Goal: Task Accomplishment & Management: Manage account settings

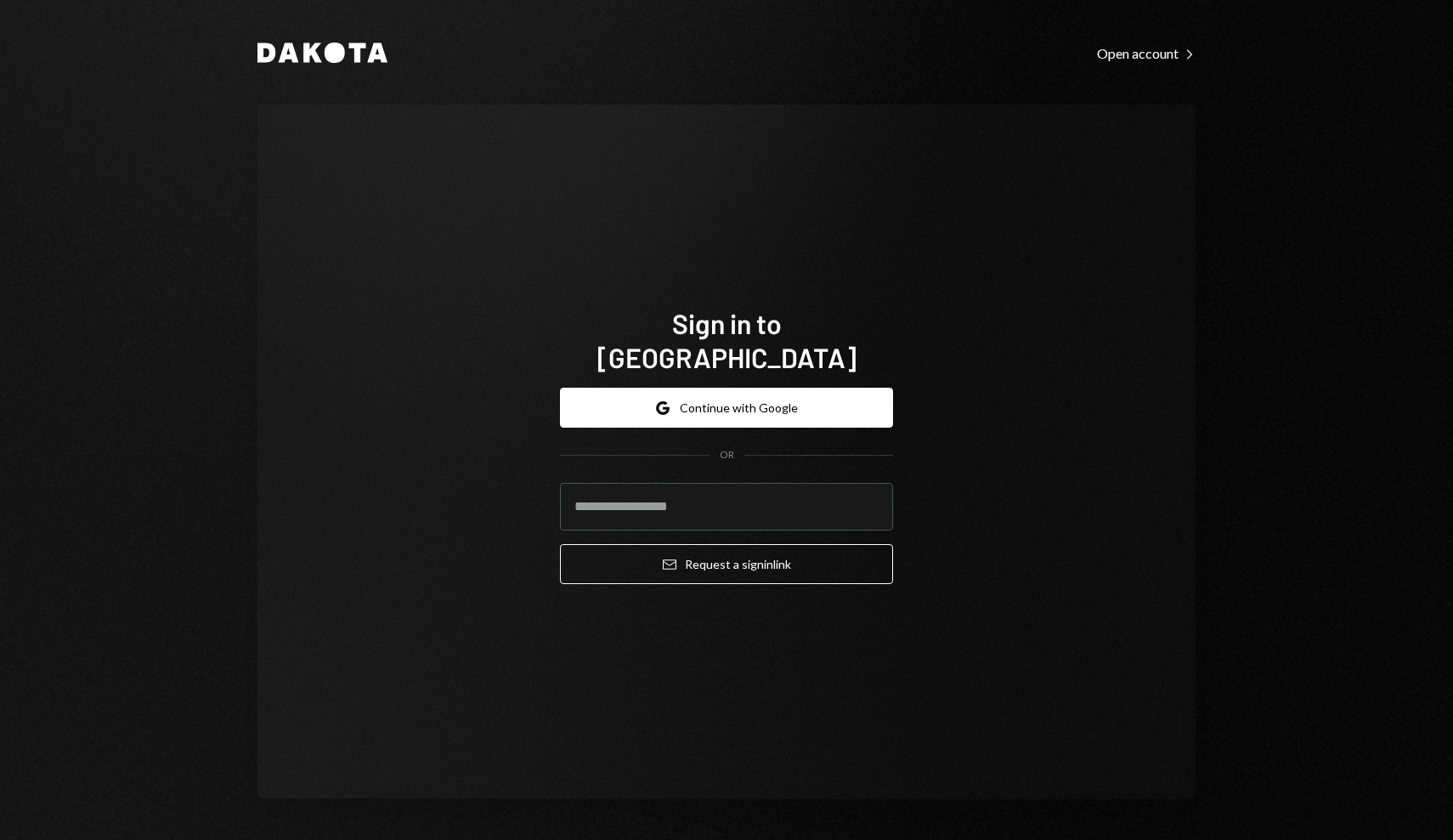
click at [684, 506] on input "email" at bounding box center [726, 506] width 333 height 47
click at [696, 485] on input "email" at bounding box center [726, 506] width 333 height 47
click at [676, 494] on input "email" at bounding box center [726, 506] width 333 height 47
click at [692, 483] on input "email" at bounding box center [726, 506] width 333 height 47
type input "**********"
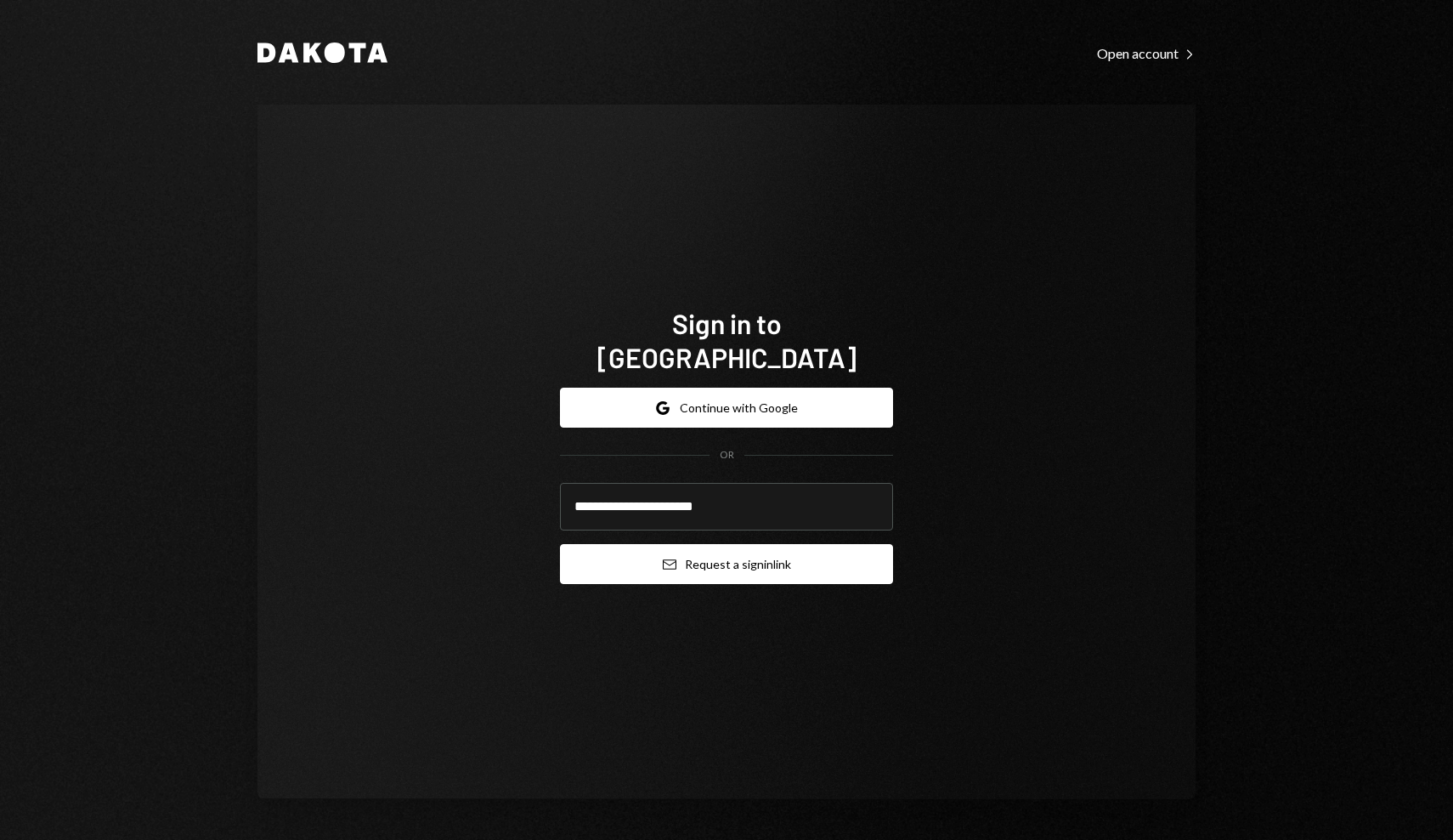
click at [694, 555] on button "Email Request a sign in link" at bounding box center [726, 564] width 333 height 40
